Goal: Book appointment/travel/reservation

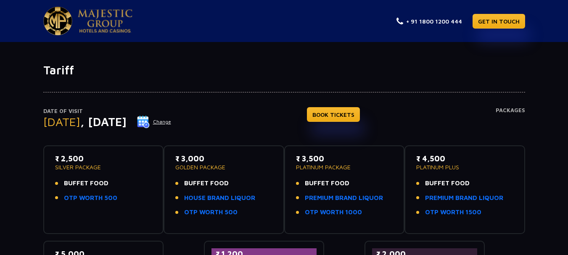
scroll to position [73, 0]
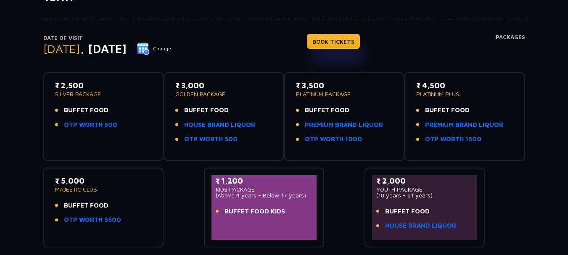
click at [171, 48] on button "Change" at bounding box center [154, 48] width 35 height 13
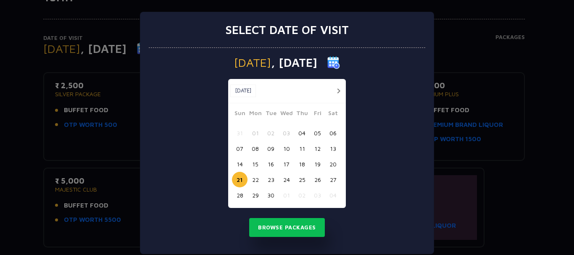
click at [299, 135] on button "04" at bounding box center [302, 133] width 16 height 16
click at [276, 228] on button "Browse Packages" at bounding box center [287, 227] width 76 height 19
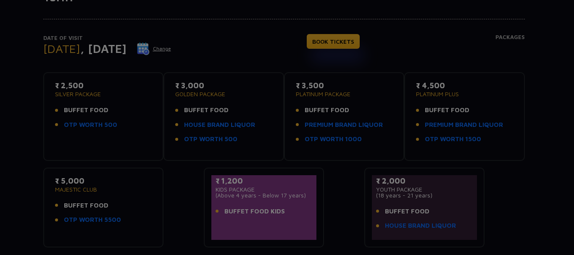
click at [276, 228] on div "[DATE] [DATE] [DATE] Sun Mon Tue Wed Thu Fri Sat 31 01 02 03 04 05 06 07 08 09 …" at bounding box center [287, 130] width 277 height 206
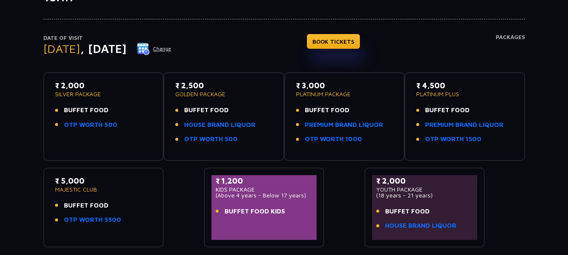
click at [171, 48] on button "Change" at bounding box center [154, 48] width 35 height 13
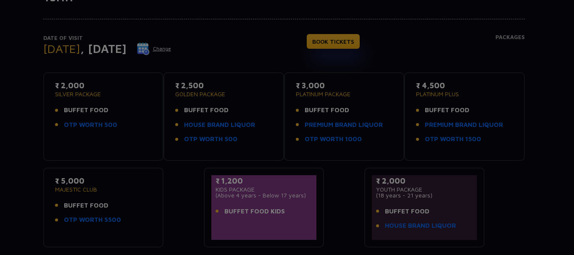
click at [203, 48] on div at bounding box center [287, 127] width 574 height 255
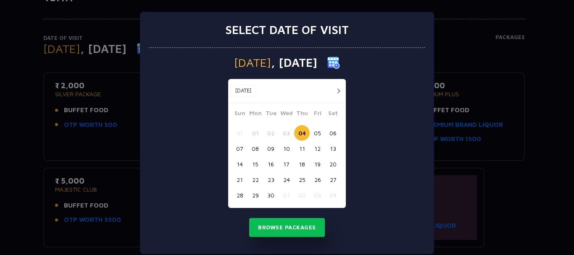
click at [237, 169] on button "14" at bounding box center [240, 164] width 16 height 16
click at [268, 234] on button "Browse Packages" at bounding box center [287, 227] width 76 height 19
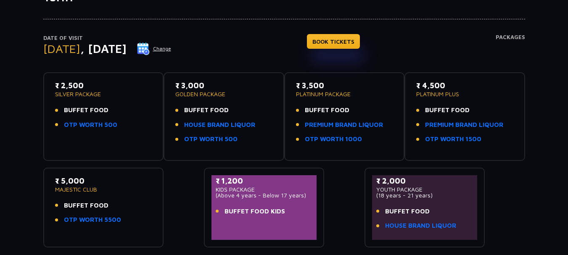
click at [171, 48] on button "Change" at bounding box center [154, 48] width 35 height 13
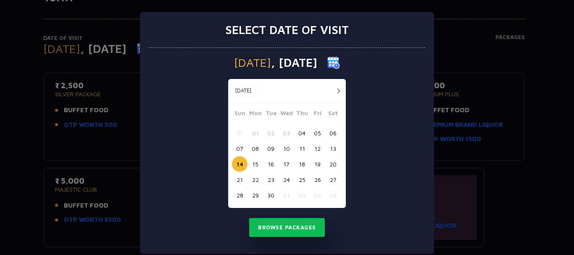
click at [253, 166] on button "15" at bounding box center [256, 164] width 16 height 16
click at [260, 229] on button "Browse Packages" at bounding box center [287, 227] width 76 height 19
